Goal: Transaction & Acquisition: Obtain resource

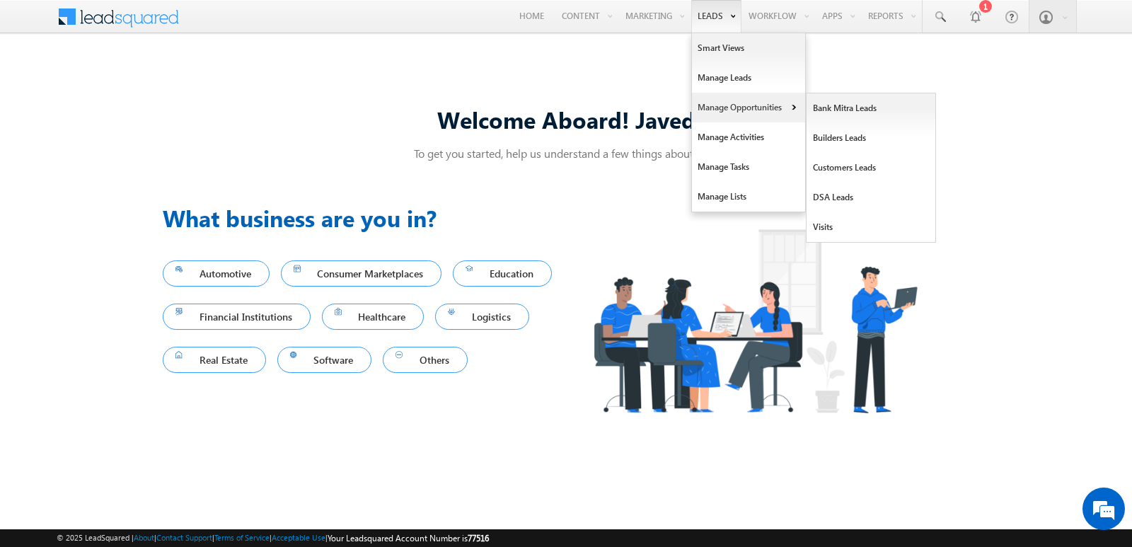
click at [726, 108] on link "Manage Opportunities" at bounding box center [748, 108] width 113 height 30
click at [841, 168] on link "Customers Leads" at bounding box center [872, 168] width 130 height 30
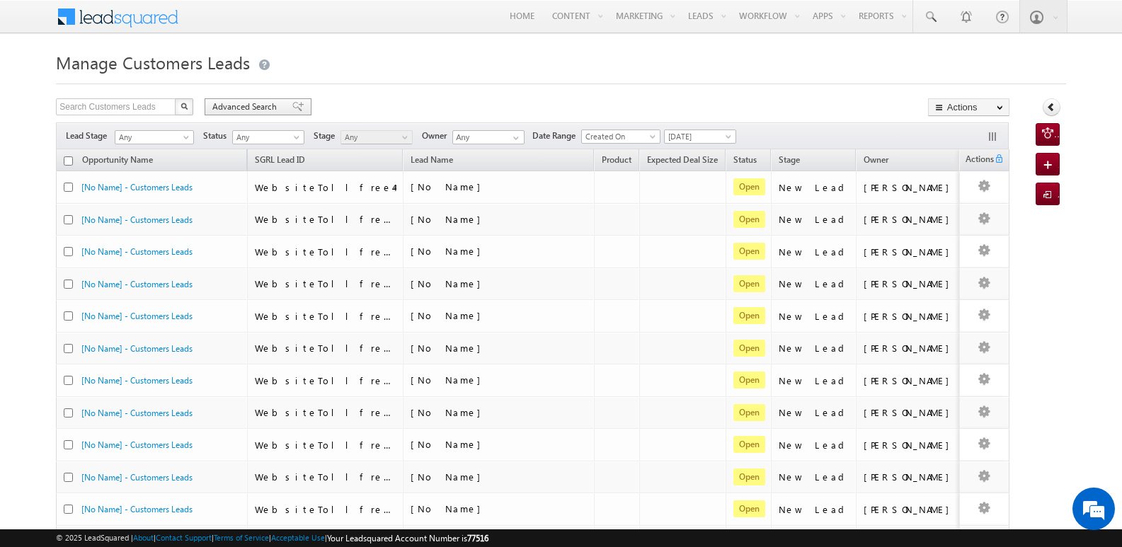
click at [258, 113] on span "Advanced Search" at bounding box center [246, 107] width 69 height 13
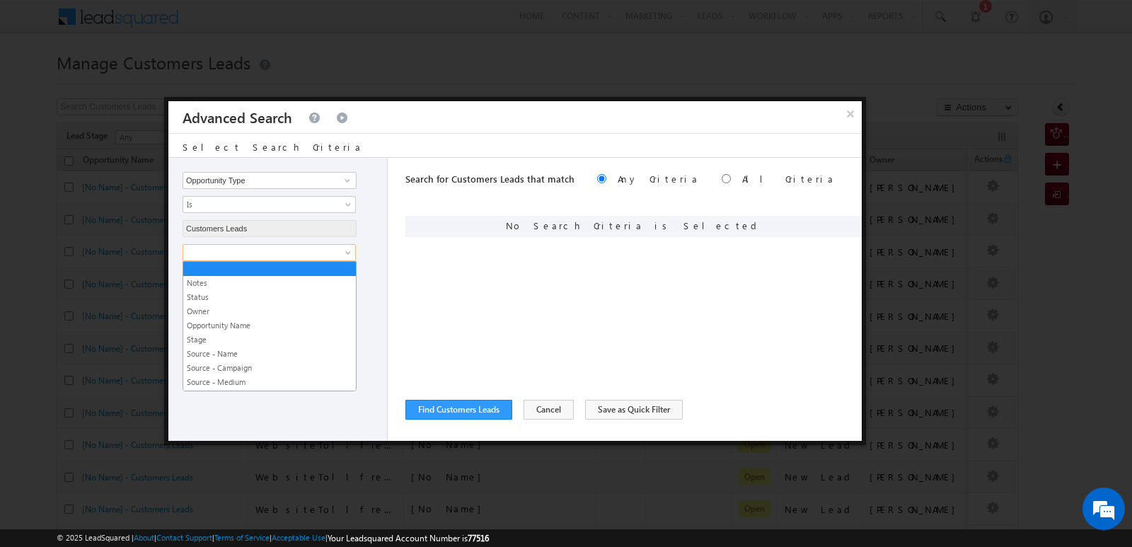
click at [311, 252] on span at bounding box center [260, 252] width 154 height 13
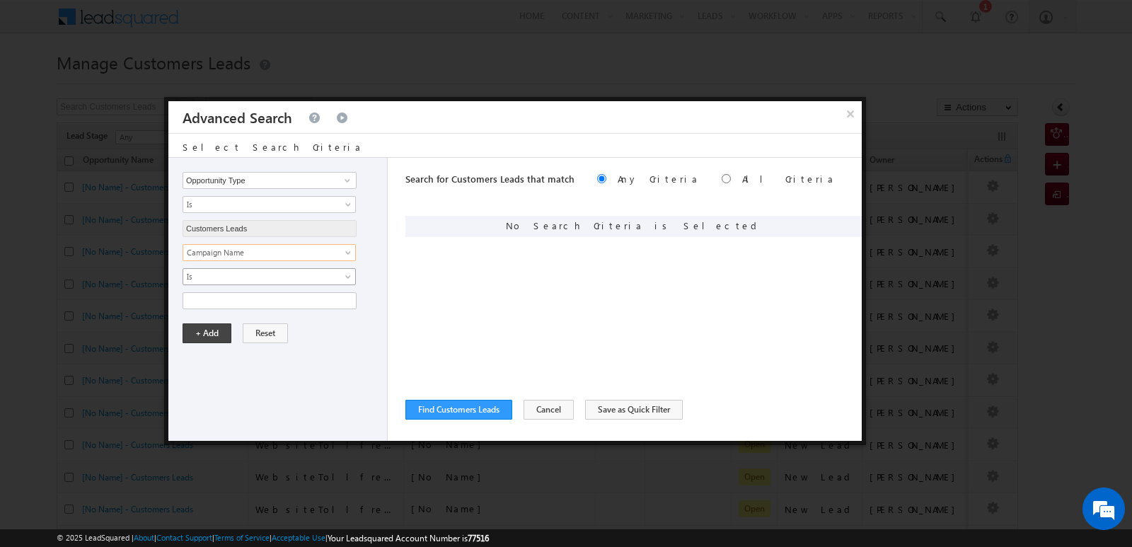
click at [316, 272] on span "Is" at bounding box center [260, 276] width 154 height 13
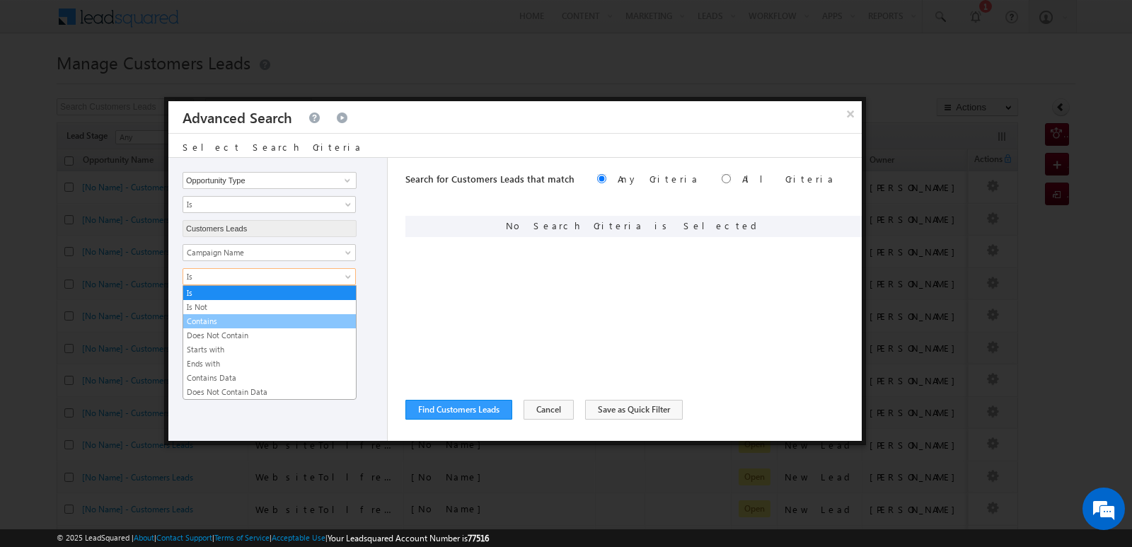
click at [231, 325] on link "Contains" at bounding box center [269, 321] width 173 height 13
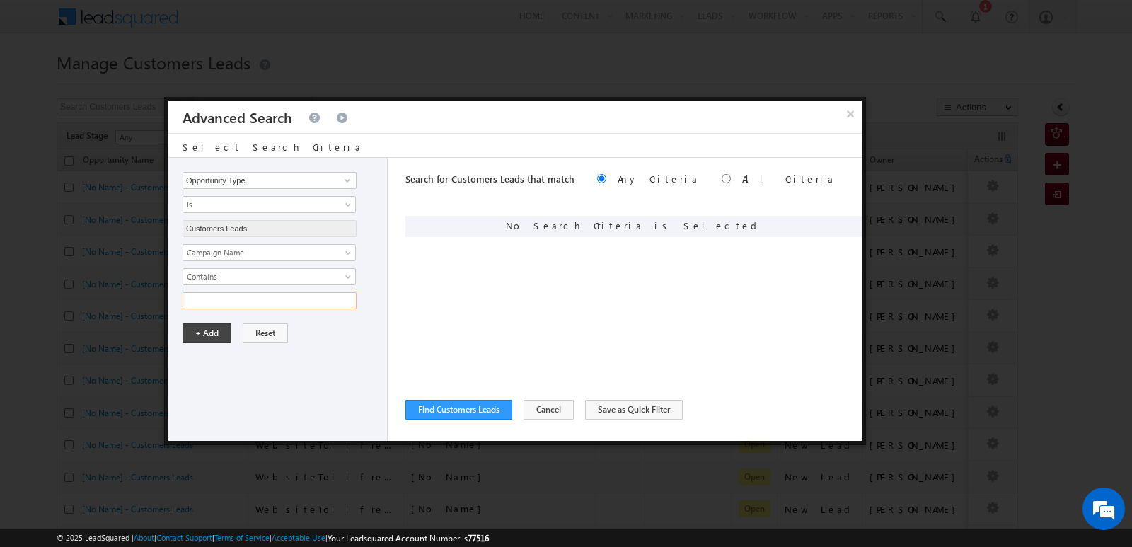
click at [262, 304] on input "text" at bounding box center [270, 300] width 174 height 17
type input "11SEP25"
click at [273, 388] on div "Opportunity Type Lead Owner Sales Group Prospect Id Address 1 Address 2 Age Ass…" at bounding box center [277, 299] width 219 height 283
click at [218, 331] on button "+ Add" at bounding box center [207, 333] width 49 height 20
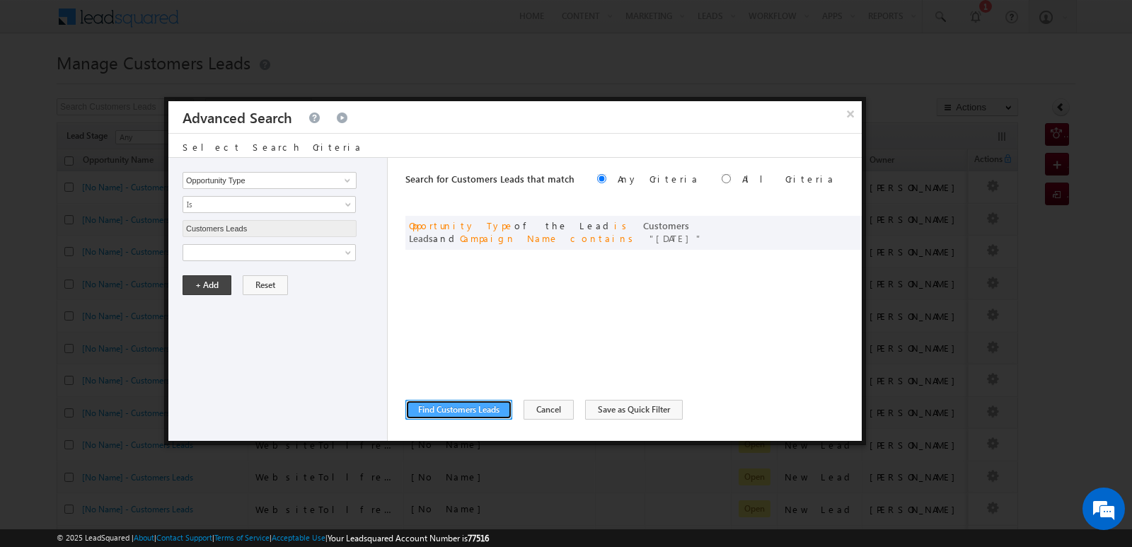
click at [483, 410] on button "Find Customers Leads" at bounding box center [459, 410] width 107 height 20
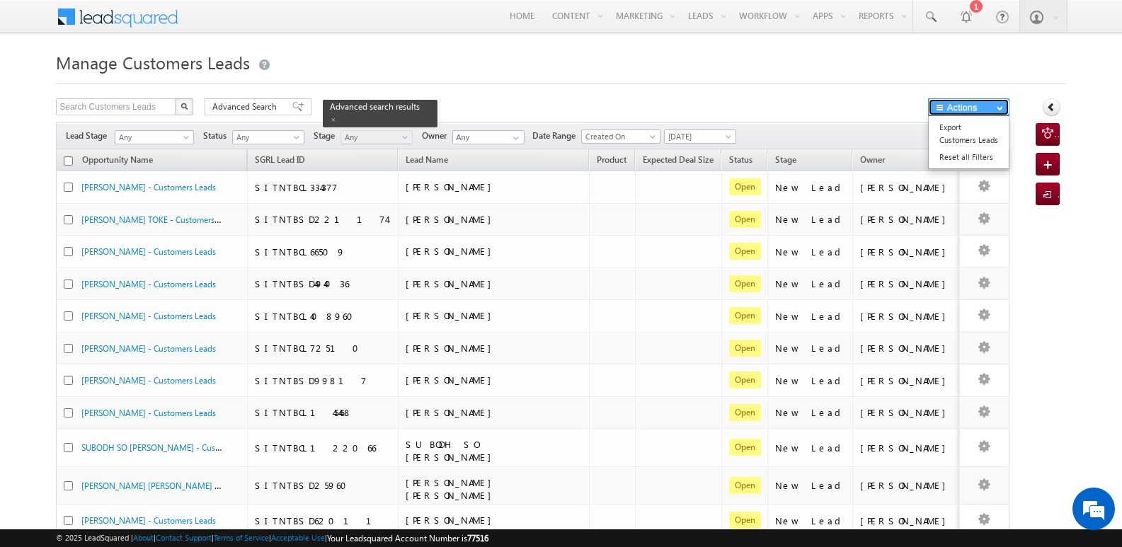
click at [963, 113] on button "Actions" at bounding box center [968, 107] width 81 height 18
click at [960, 137] on link "Export Customers Leads" at bounding box center [969, 134] width 80 height 30
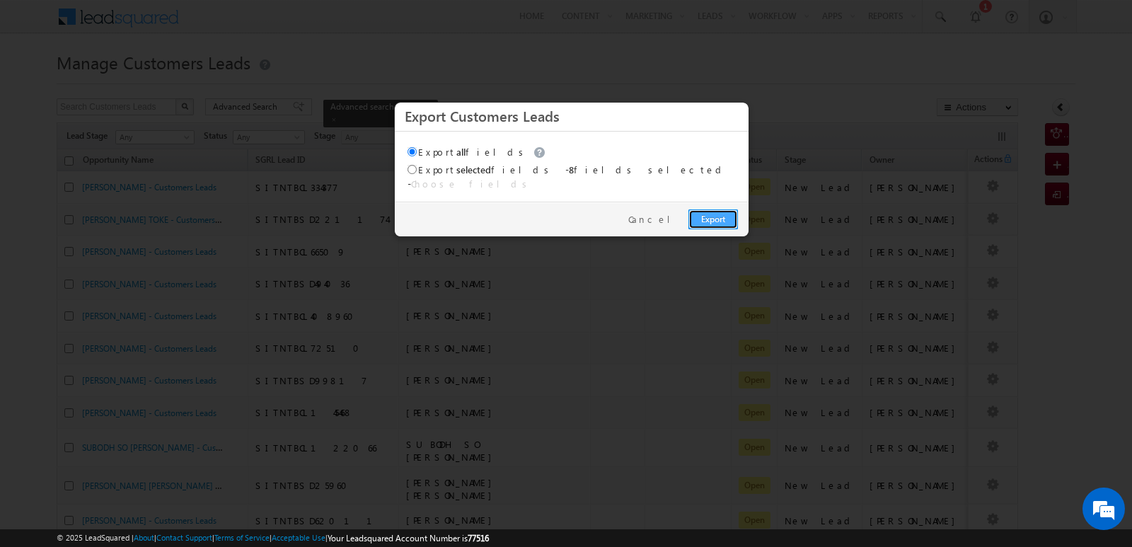
click at [716, 212] on link "Export" at bounding box center [714, 220] width 50 height 20
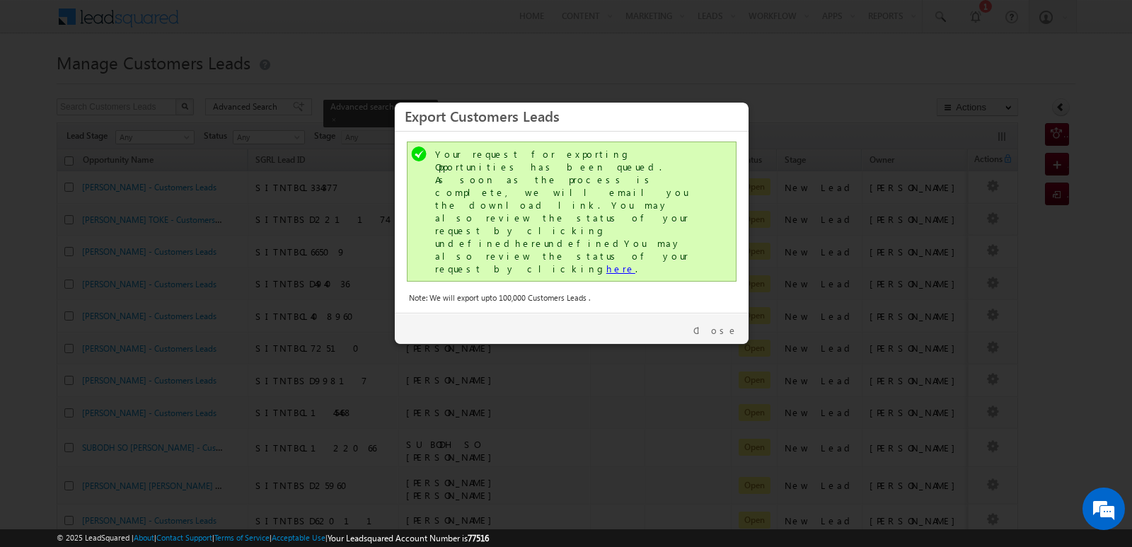
click at [607, 263] on link "here" at bounding box center [621, 269] width 29 height 12
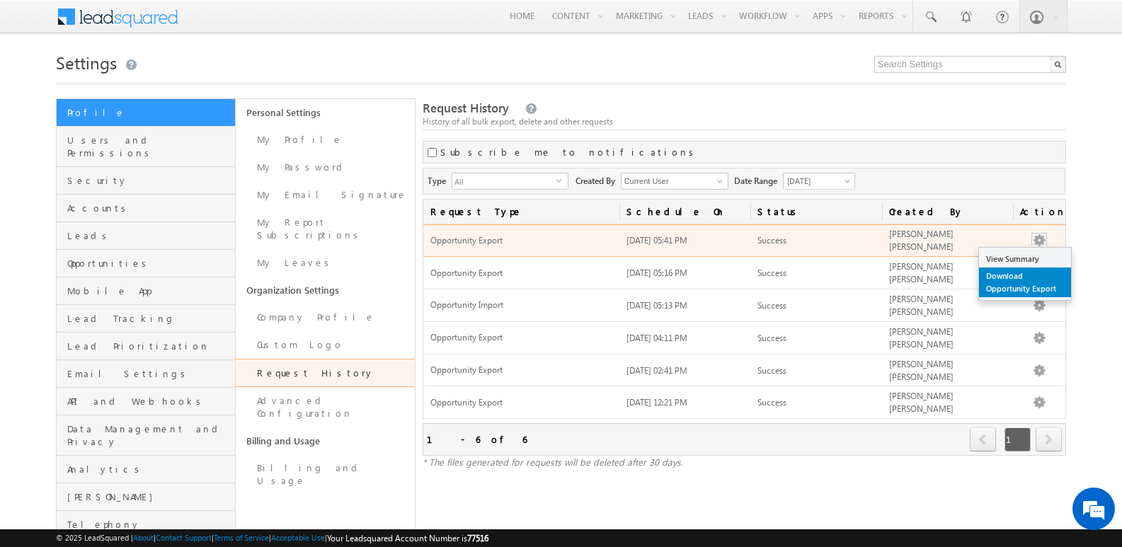
click at [1017, 285] on link "Download Opportunity Export" at bounding box center [1025, 283] width 92 height 30
